Goal: Task Accomplishment & Management: Use online tool/utility

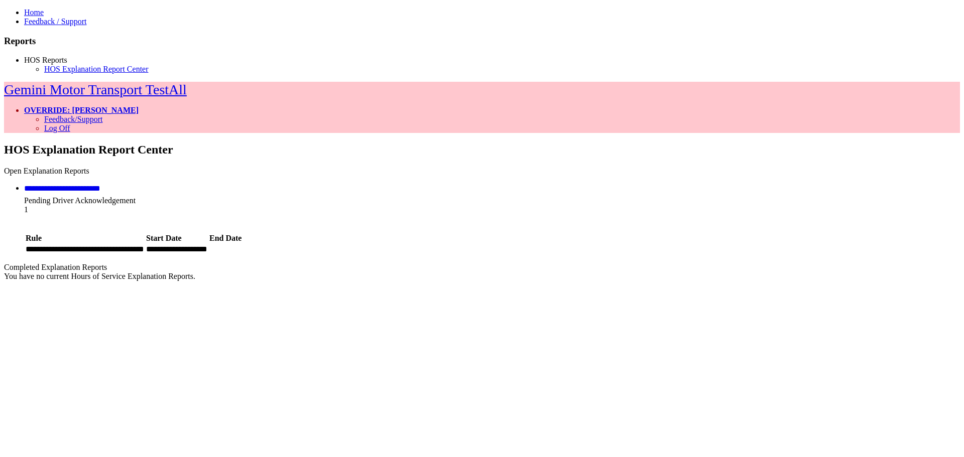
click at [100, 185] on link "**********" at bounding box center [62, 189] width 76 height 8
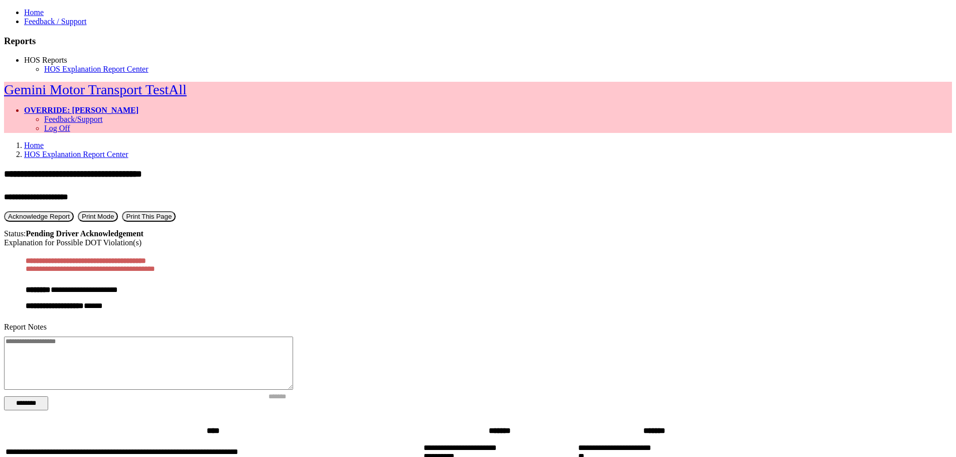
click at [74, 211] on button "Acknowledge Report" at bounding box center [39, 216] width 70 height 11
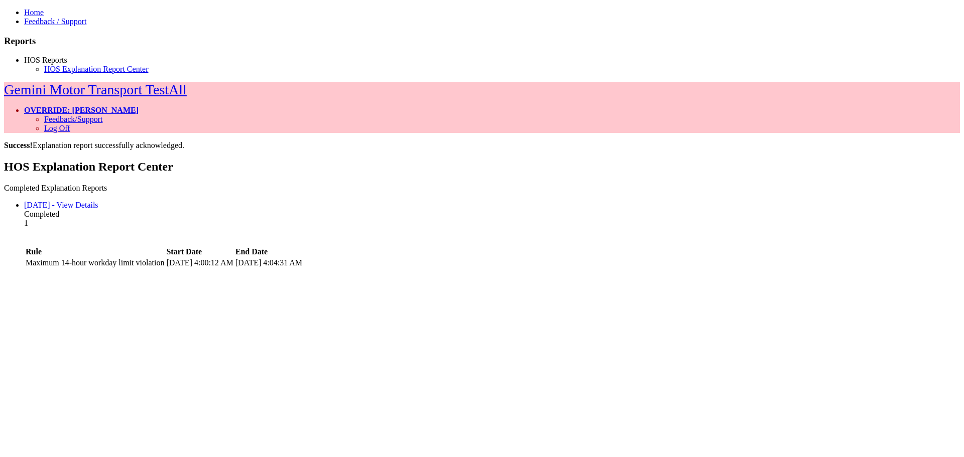
click at [139, 106] on link "OVERRIDE: [PERSON_NAME]" at bounding box center [81, 110] width 114 height 9
click at [70, 124] on link "Log Off" at bounding box center [57, 128] width 26 height 9
